Goal: Navigation & Orientation: Find specific page/section

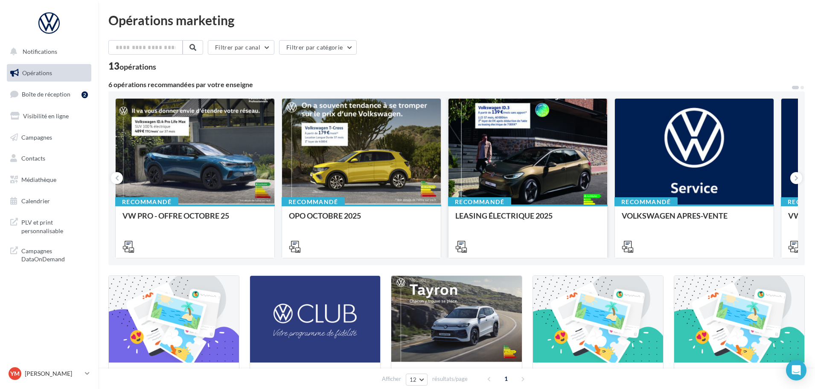
click at [527, 176] on div at bounding box center [527, 152] width 159 height 107
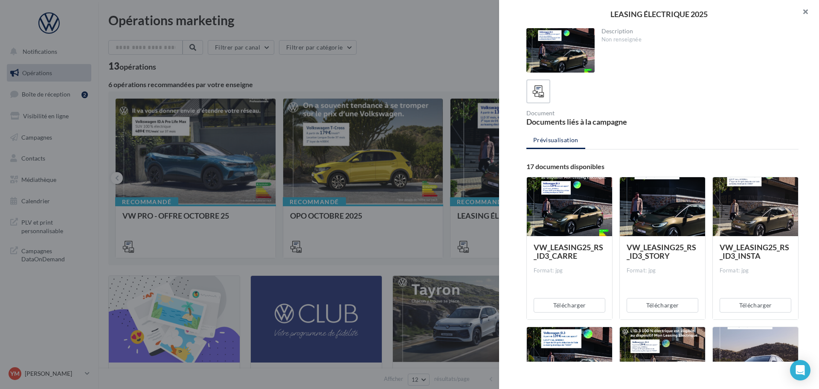
click at [800, 11] on button "button" at bounding box center [802, 13] width 34 height 26
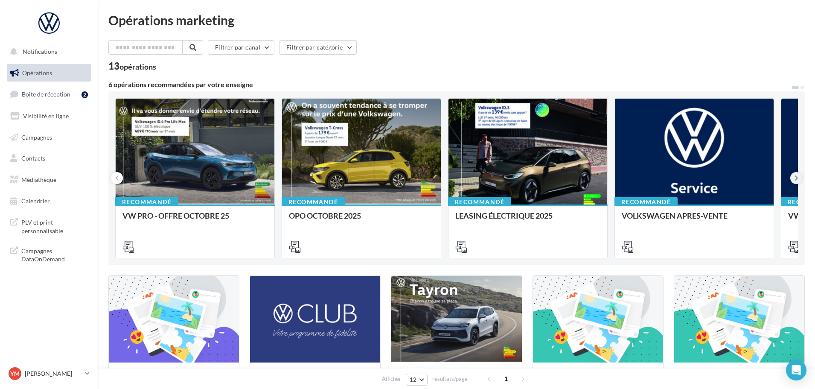
click at [795, 180] on icon at bounding box center [796, 178] width 4 height 9
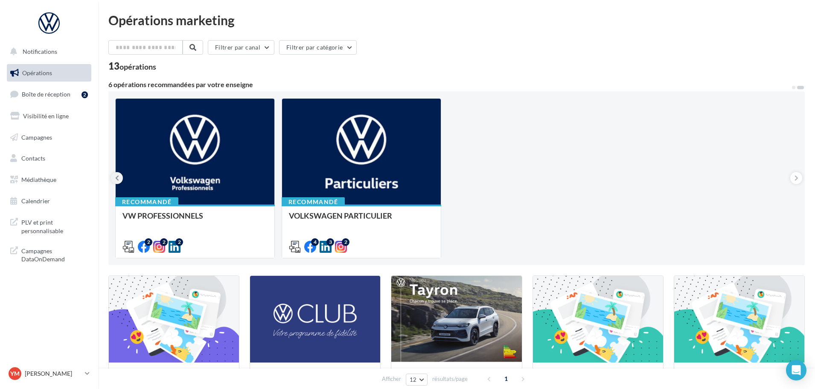
click at [114, 177] on button at bounding box center [117, 178] width 12 height 12
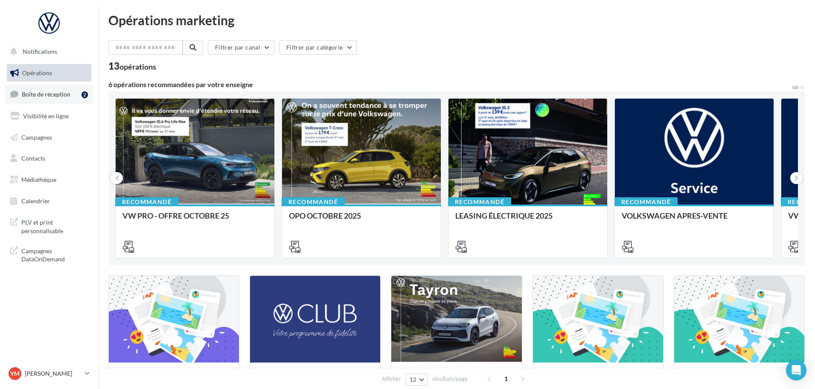
click at [34, 97] on span "Boîte de réception" at bounding box center [46, 93] width 49 height 7
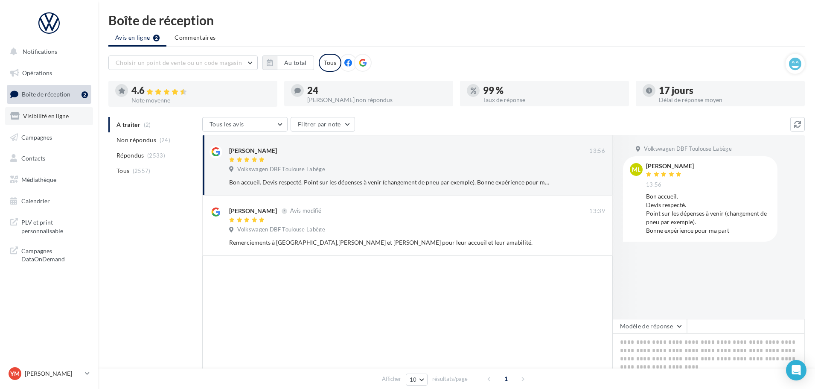
click at [53, 114] on span "Visibilité en ligne" at bounding box center [46, 115] width 46 height 7
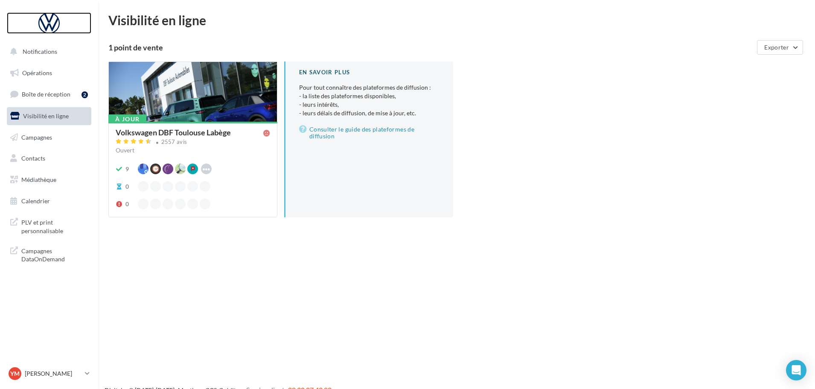
click at [46, 23] on div at bounding box center [49, 22] width 68 height 21
